Goal: Communication & Community: Ask a question

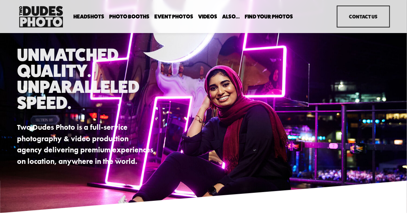
click at [359, 18] on link "Contact Us" at bounding box center [362, 17] width 53 height 22
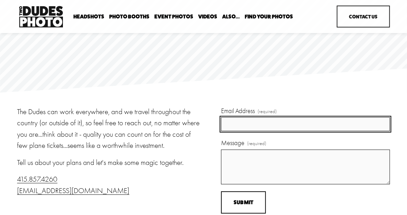
click at [247, 125] on input "Email Address (required)" at bounding box center [305, 124] width 169 height 14
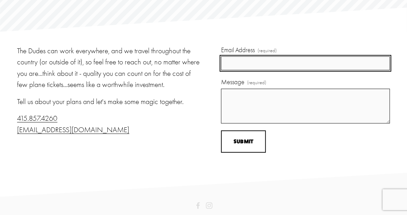
scroll to position [69, 0]
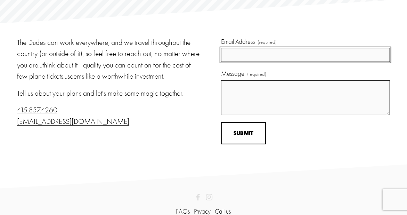
click at [231, 59] on input "Email Address (required)" at bounding box center [305, 55] width 169 height 14
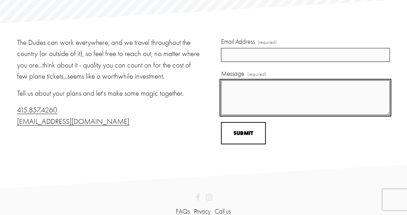
click at [260, 97] on textarea "Message (required)" at bounding box center [305, 97] width 169 height 35
paste textarea "Please let me tell you some of the techniques that I can use below to help you …"
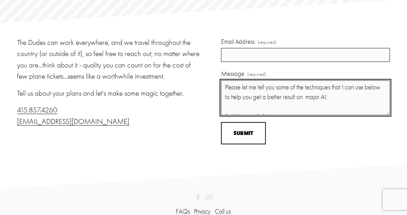
scroll to position [192, 0]
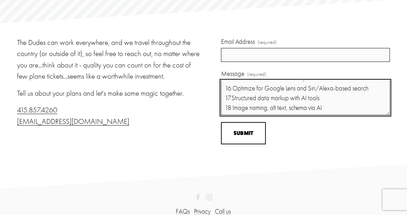
type textarea "Please let me tell you some of the techniques that I can use below to help you …"
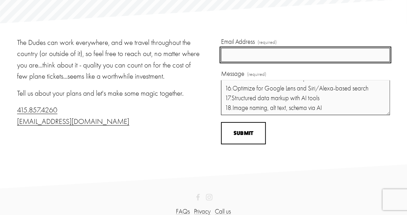
click at [239, 57] on input "Email Address (required)" at bounding box center [305, 55] width 169 height 14
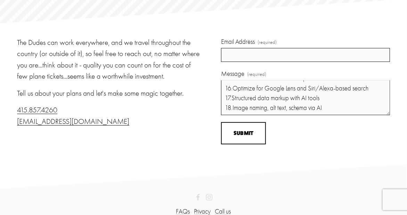
click at [123, 126] on p "415.857.4260 info@twodudesphoto.com" at bounding box center [109, 115] width 184 height 23
click at [230, 63] on div "Email Address (required) Message (required) Please let me tell you some of the …" at bounding box center [305, 76] width 169 height 78
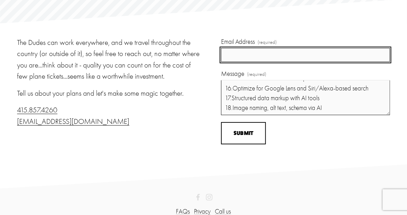
click at [232, 55] on input "Email Address (required)" at bounding box center [305, 55] width 169 height 14
paste input "amandawdockery@gmail.com"
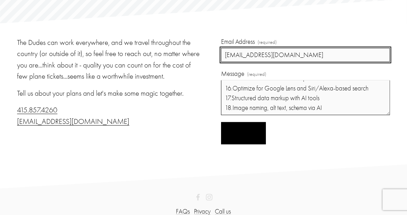
type input "amandawdockery@gmail.com"
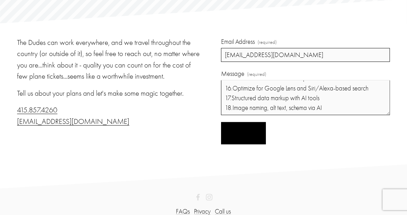
click at [234, 135] on span "Submit" at bounding box center [243, 133] width 20 height 7
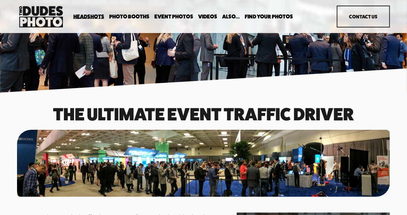
click at [375, 15] on link "Contact Us" at bounding box center [362, 17] width 53 height 22
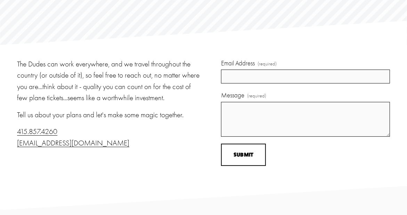
scroll to position [69, 0]
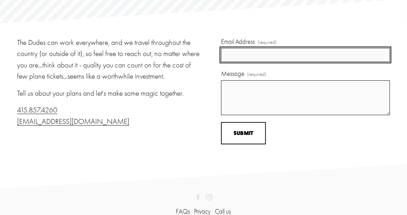
drag, startPoint x: 240, startPoint y: 50, endPoint x: 240, endPoint y: 54, distance: 4.2
click at [240, 50] on input "Email Address (required)" at bounding box center [305, 55] width 169 height 14
type input "amandawdockery@gmail.com"
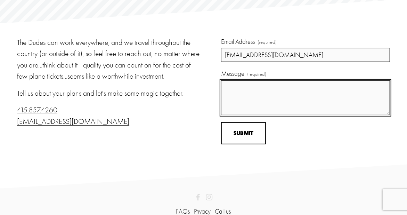
click at [241, 94] on textarea "Message (required)" at bounding box center [305, 97] width 169 height 35
paste textarea "Website traffic is often divided between Google Search and AI Search because th…"
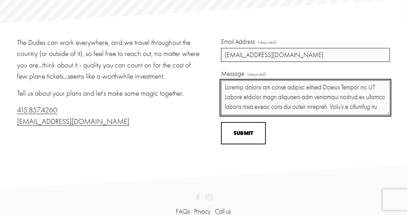
scroll to position [398, 0]
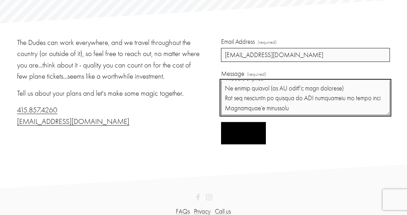
type textarea "Website traffic is often divided between Google Search and AI Search because th…"
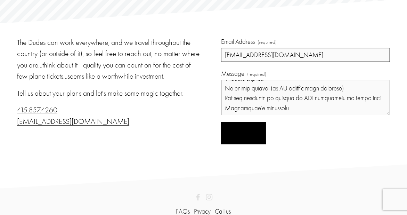
click at [250, 130] on button "Submit Submit" at bounding box center [243, 133] width 45 height 23
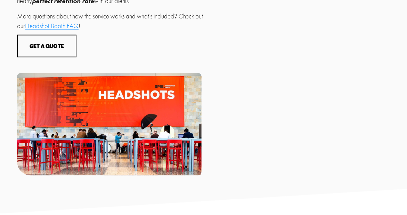
scroll to position [451, 0]
